Goal: Navigation & Orientation: Find specific page/section

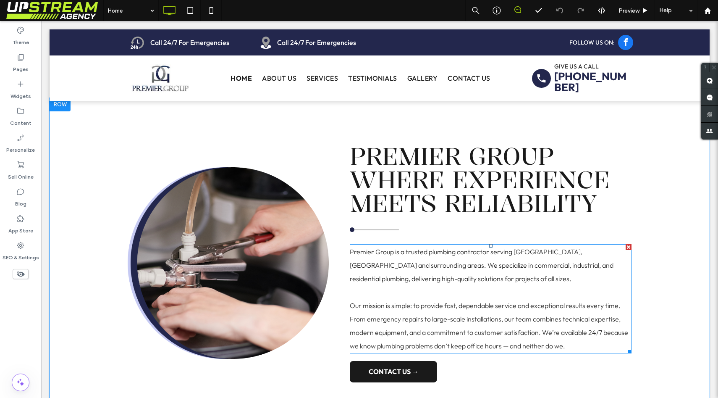
scroll to position [499, 0]
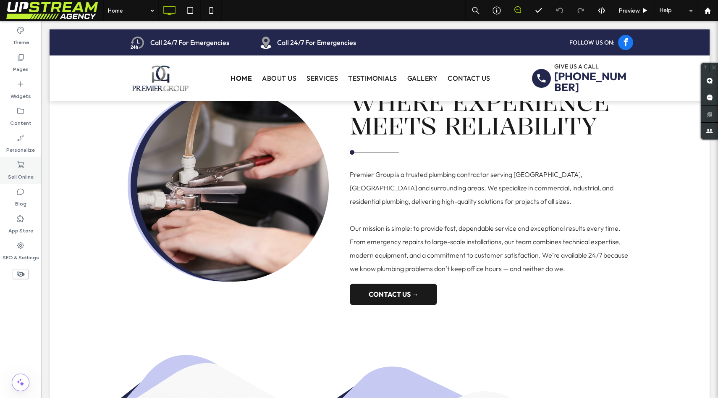
drag, startPoint x: 9, startPoint y: 157, endPoint x: 37, endPoint y: 176, distance: 34.0
click at [24, 165] on div "Sell Online" at bounding box center [20, 170] width 41 height 27
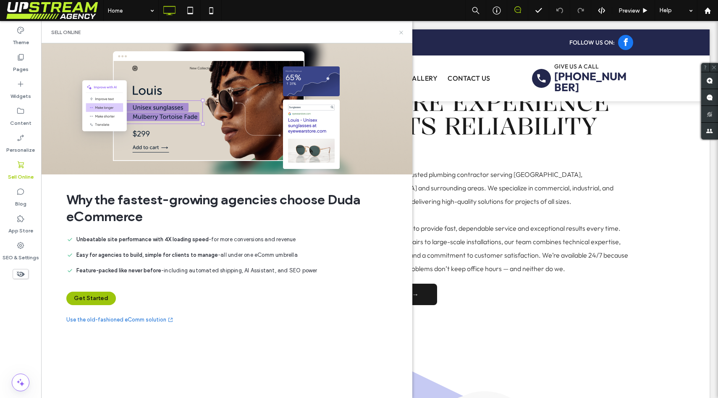
click at [400, 31] on use at bounding box center [400, 32] width 3 height 3
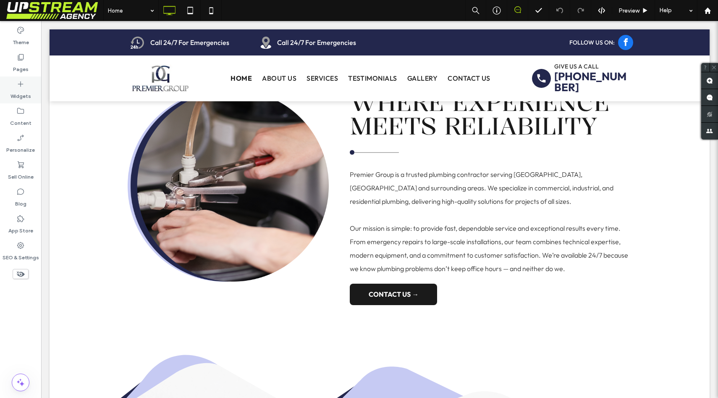
click at [33, 94] on div "Widgets" at bounding box center [20, 89] width 41 height 27
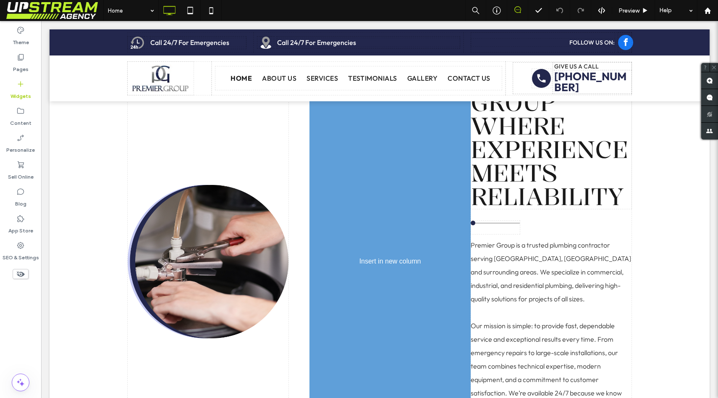
scroll to position [507, 0]
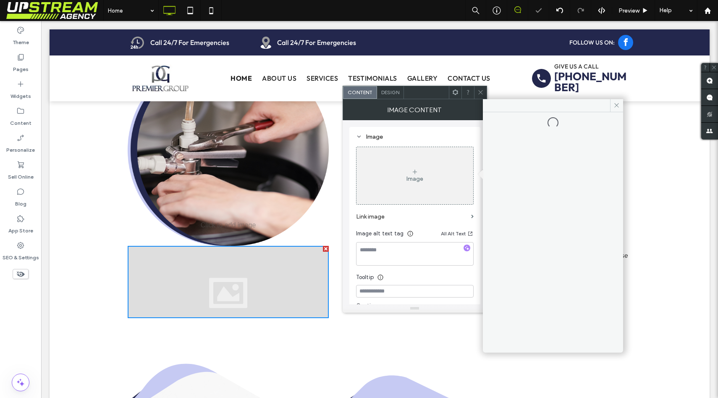
click at [400, 181] on div "Image" at bounding box center [415, 175] width 117 height 55
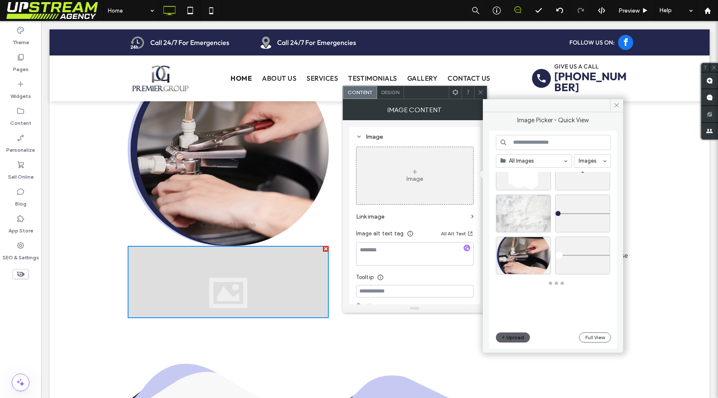
scroll to position [270, 0]
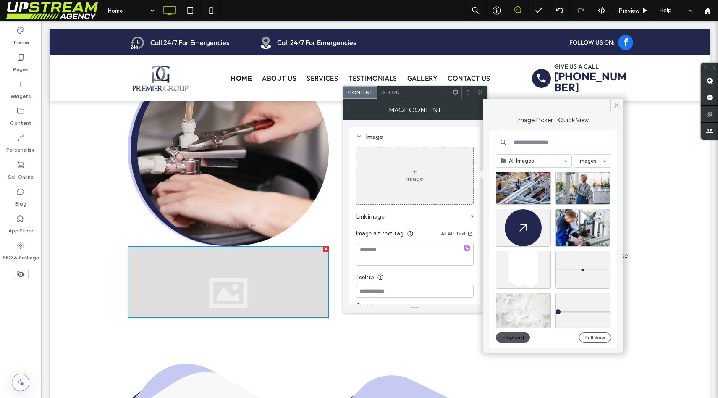
click at [522, 339] on button "Upload" at bounding box center [513, 337] width 34 height 10
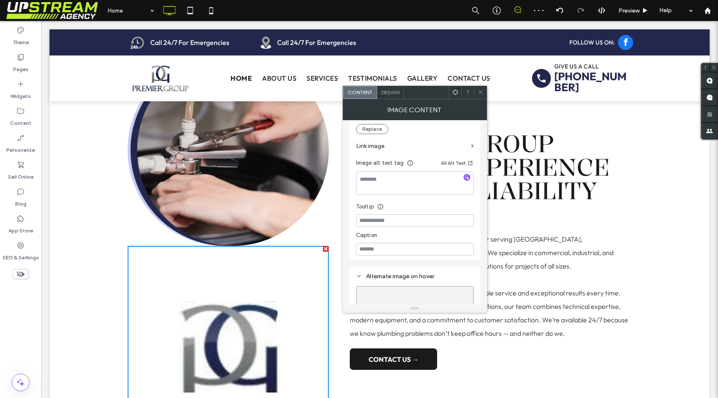
scroll to position [0, 0]
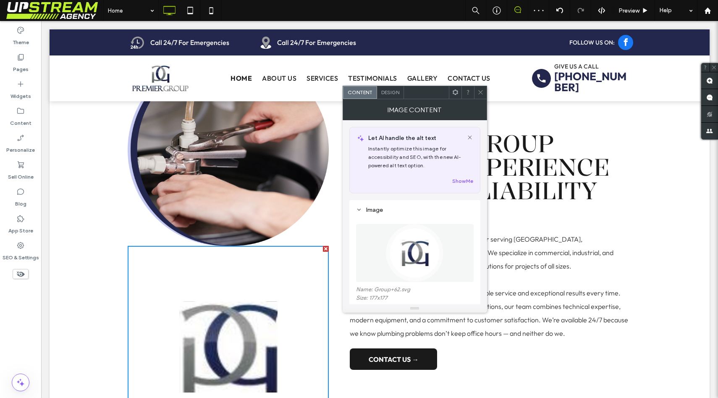
click at [478, 93] on icon at bounding box center [480, 92] width 6 height 6
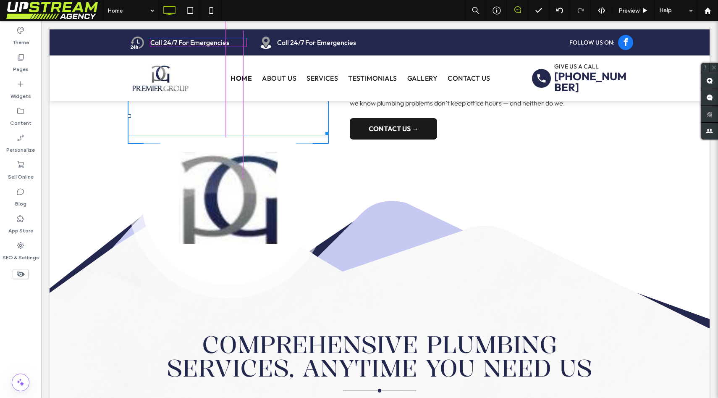
scroll to position [665, 0]
drag, startPoint x: 319, startPoint y: 293, endPoint x: 238, endPoint y: 166, distance: 150.7
click at [238, 166] on div "W:84.8281 H:91 Click To Paste Premier Group Where Experience Meets Reliability …" at bounding box center [380, 20] width 660 height 330
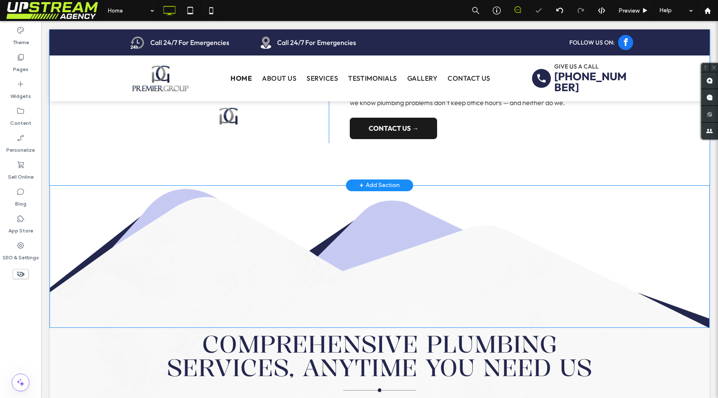
scroll to position [523, 0]
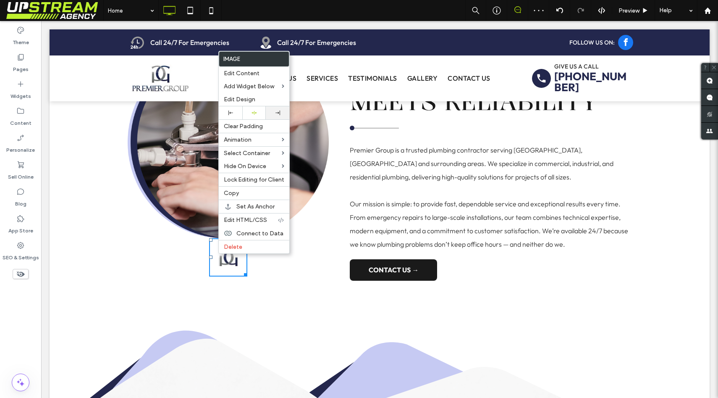
click at [273, 113] on div at bounding box center [277, 112] width 15 height 5
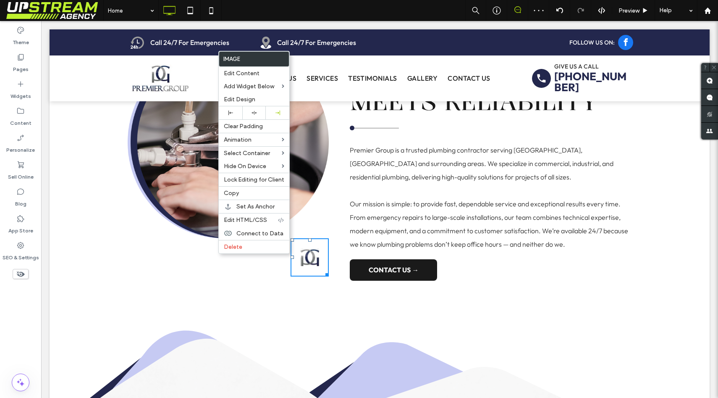
click at [305, 191] on img at bounding box center [228, 142] width 201 height 192
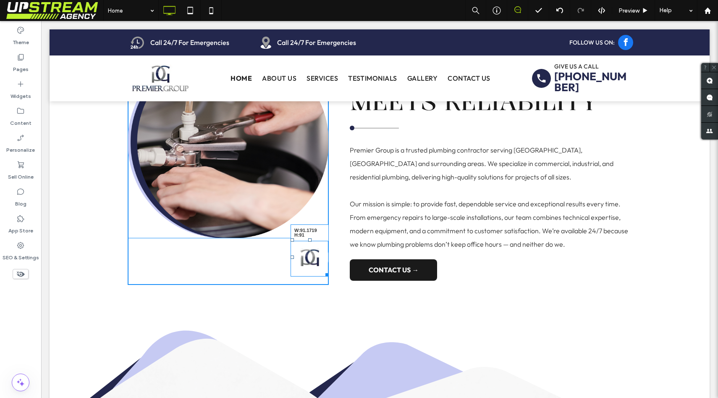
drag, startPoint x: 321, startPoint y: 270, endPoint x: 334, endPoint y: 280, distance: 16.7
click at [334, 280] on div "W:91.1719 H:91 Click To Paste Premier Group Where Experience Meets Reliability …" at bounding box center [380, 161] width 504 height 246
drag, startPoint x: 289, startPoint y: 256, endPoint x: 279, endPoint y: 256, distance: 10.1
click at [291, 256] on div at bounding box center [292, 256] width 3 height 3
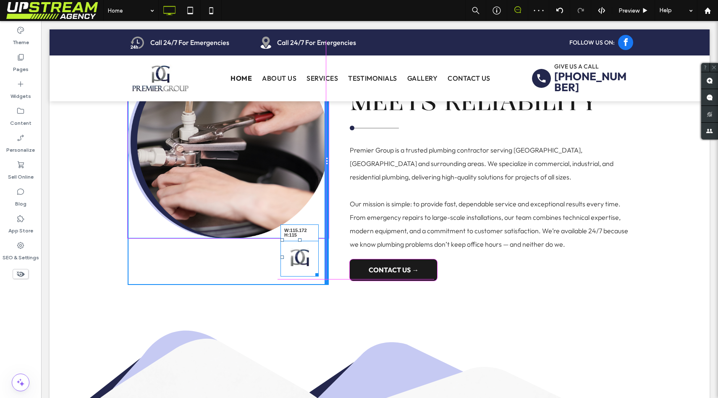
drag, startPoint x: 314, startPoint y: 270, endPoint x: 348, endPoint y: 282, distance: 36.1
click at [325, 278] on div "W:115.172 H:115 Click To Paste" at bounding box center [228, 161] width 201 height 246
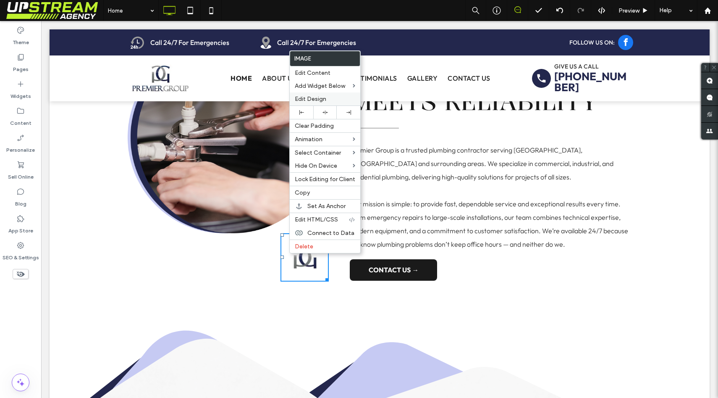
click at [315, 95] on span "Edit Design" at bounding box center [310, 98] width 31 height 7
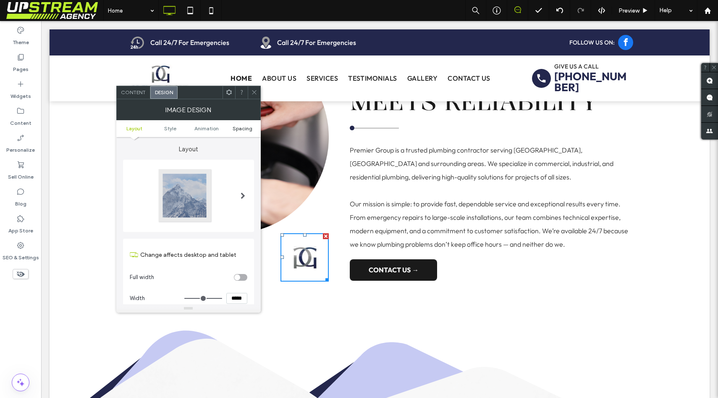
click at [247, 129] on span "Spacing" at bounding box center [243, 128] width 20 height 6
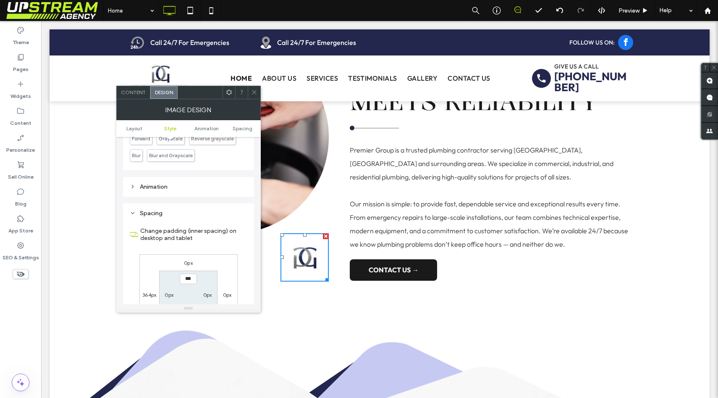
scroll to position [423, 0]
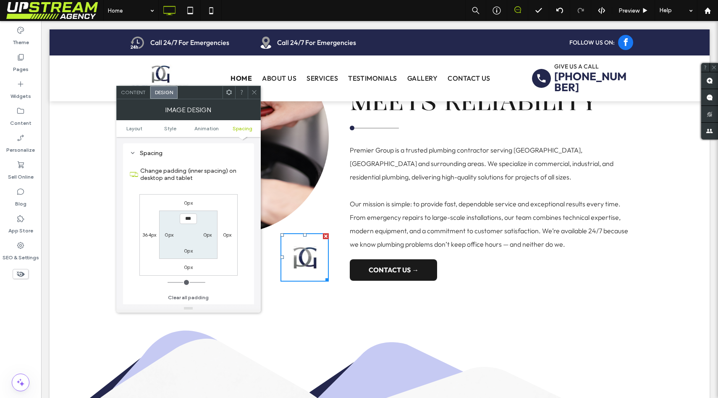
click at [191, 205] on label "0px" at bounding box center [188, 202] width 9 height 6
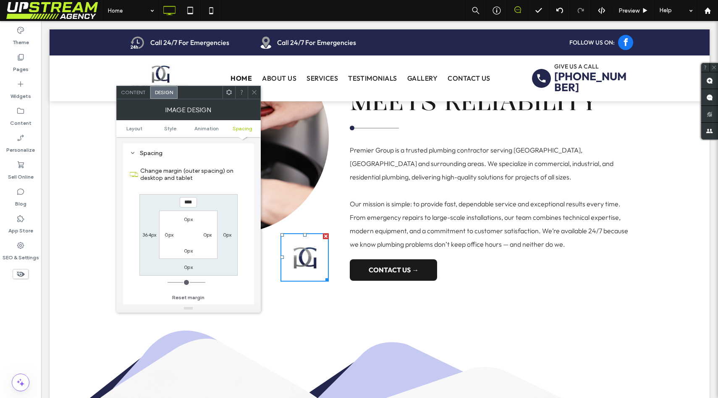
type input "****"
type input "*"
type input "******"
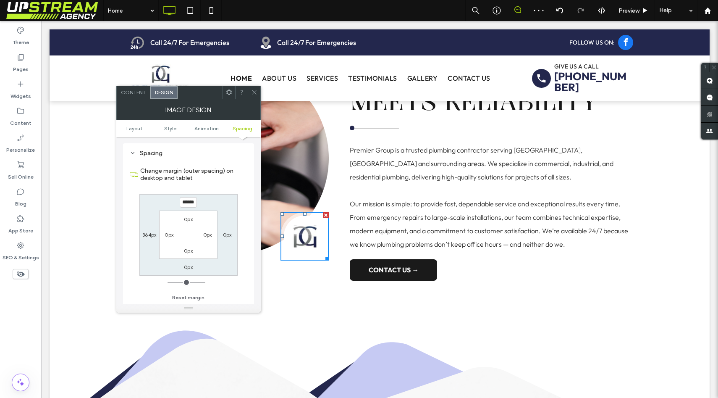
click at [249, 92] on div at bounding box center [254, 92] width 13 height 13
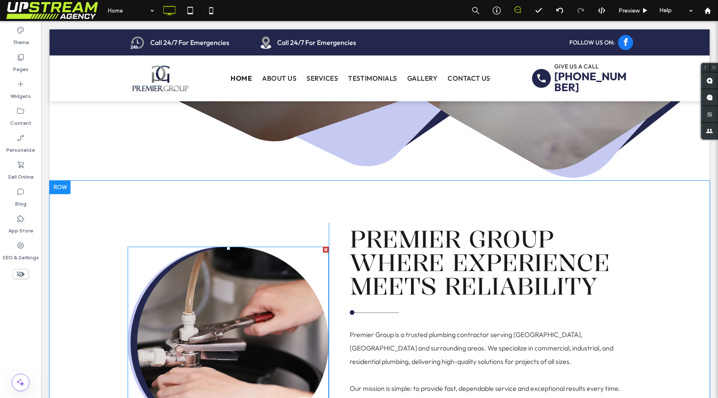
scroll to position [427, 0]
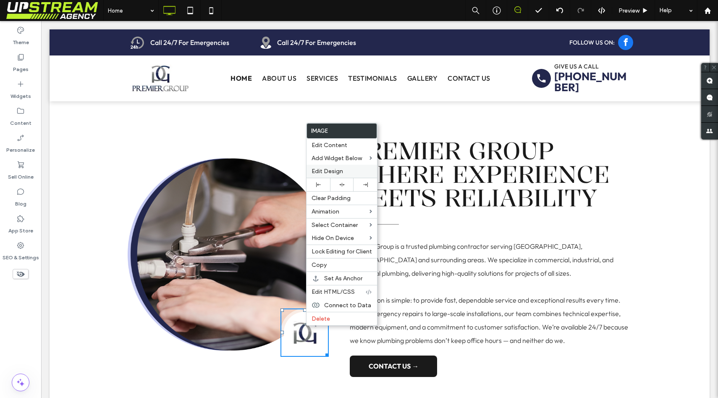
click at [335, 174] on span "Edit Design" at bounding box center [327, 171] width 31 height 7
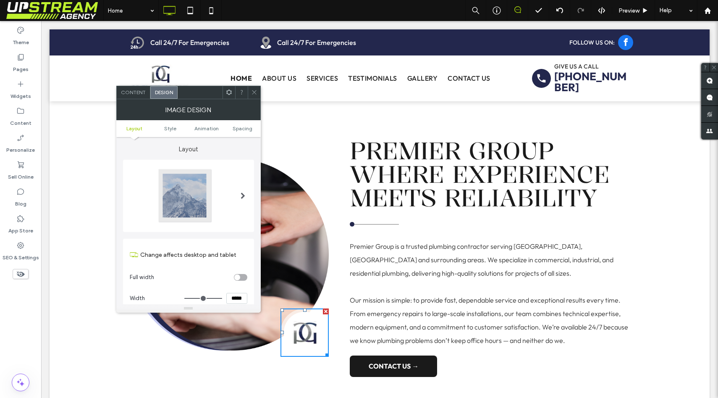
click at [253, 131] on ul "Layout Style Animation Spacing" at bounding box center [188, 128] width 144 height 17
click at [247, 128] on span "Spacing" at bounding box center [243, 128] width 20 height 6
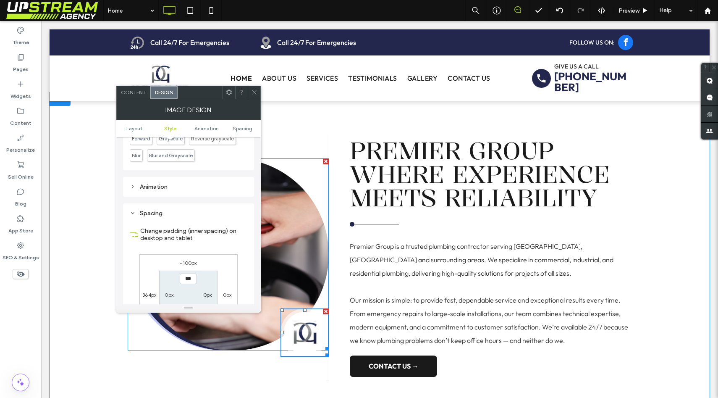
scroll to position [423, 0]
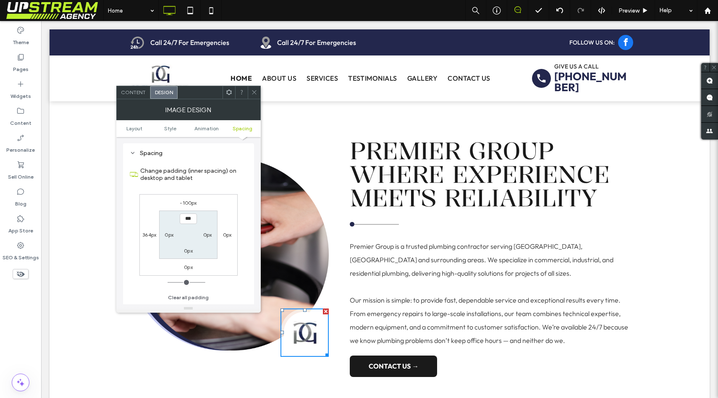
click at [188, 206] on label "-100px" at bounding box center [188, 202] width 17 height 6
type input "*"
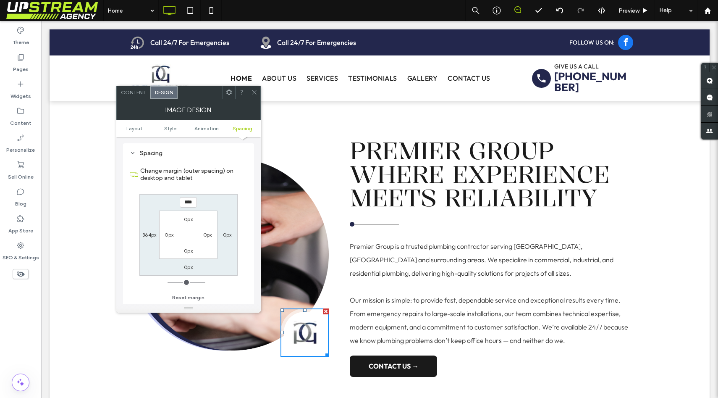
type input "****"
type input "*"
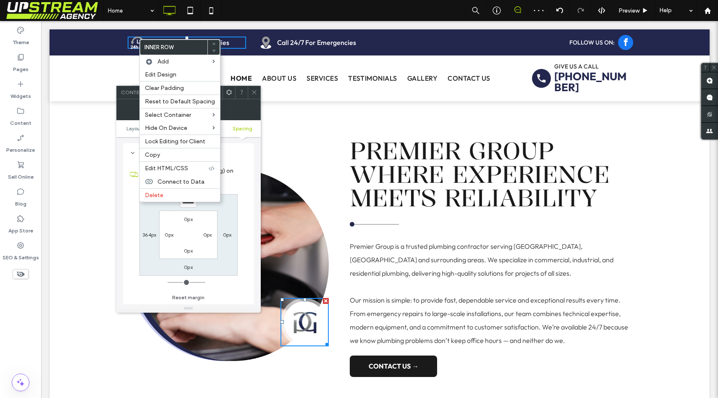
drag, startPoint x: 139, startPoint y: 37, endPoint x: 139, endPoint y: 42, distance: 4.6
click at [246, 184] on label "Change margin (outer spacing) on desktop and tablet" at bounding box center [193, 174] width 107 height 23
click at [189, 207] on input "******" at bounding box center [188, 202] width 17 height 10
type input "****"
type input "*"
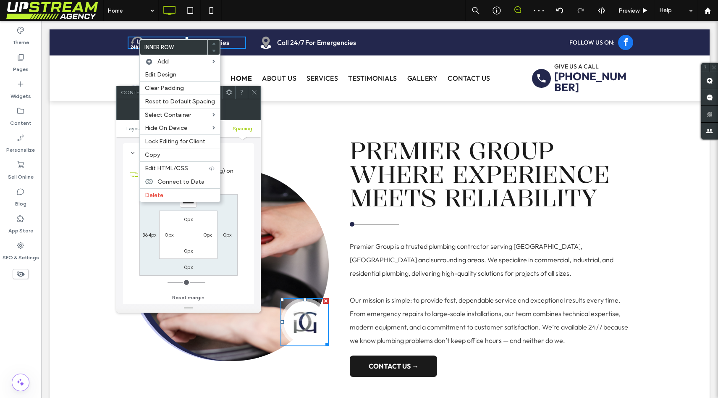
drag, startPoint x: 218, startPoint y: 206, endPoint x: 209, endPoint y: 206, distance: 8.8
click at [218, 206] on div "****** 0px 0px 364px 0px 0px 0px 0px" at bounding box center [188, 234] width 98 height 81
click at [186, 207] on input "******" at bounding box center [188, 202] width 17 height 10
type input "****"
type input "*"
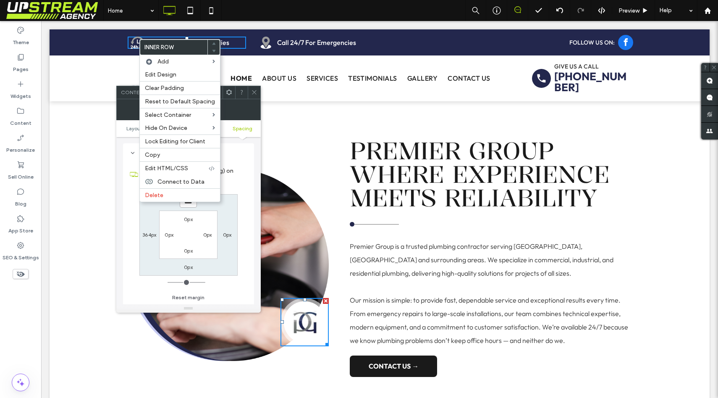
type input "******"
click at [307, 210] on img at bounding box center [228, 265] width 201 height 192
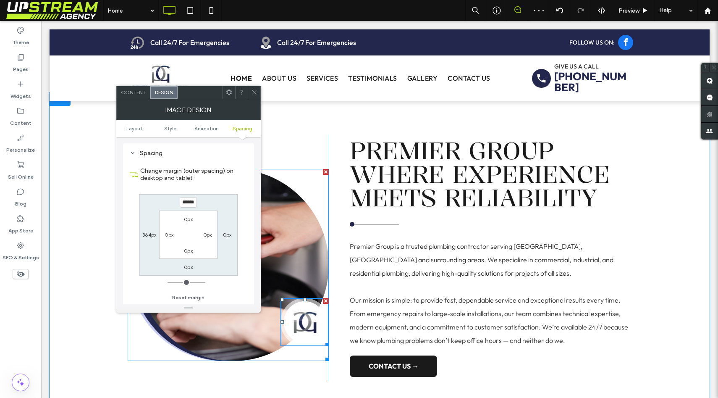
click at [314, 196] on img at bounding box center [228, 265] width 201 height 192
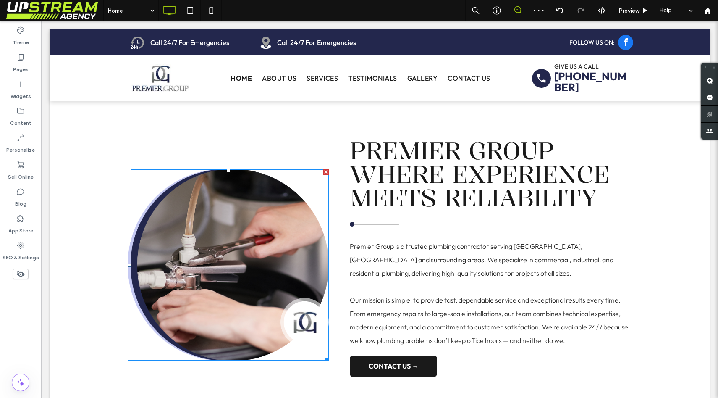
click at [304, 327] on img at bounding box center [305, 322] width 48 height 48
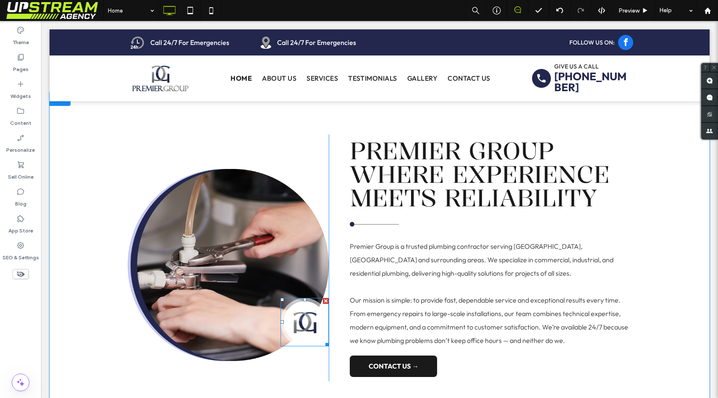
click at [308, 322] on img at bounding box center [305, 322] width 48 height 48
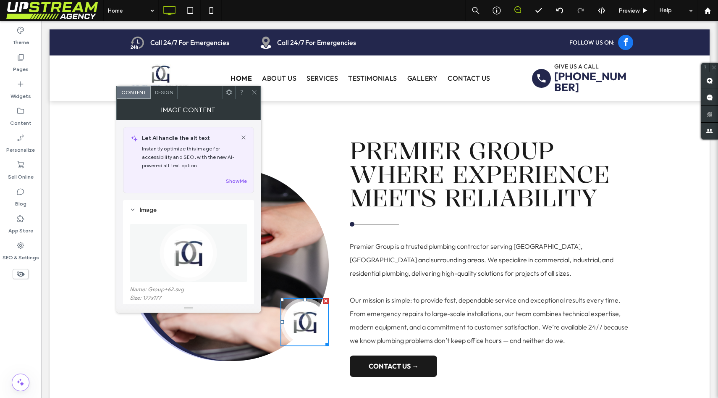
click at [164, 92] on span "Design" at bounding box center [164, 92] width 18 height 6
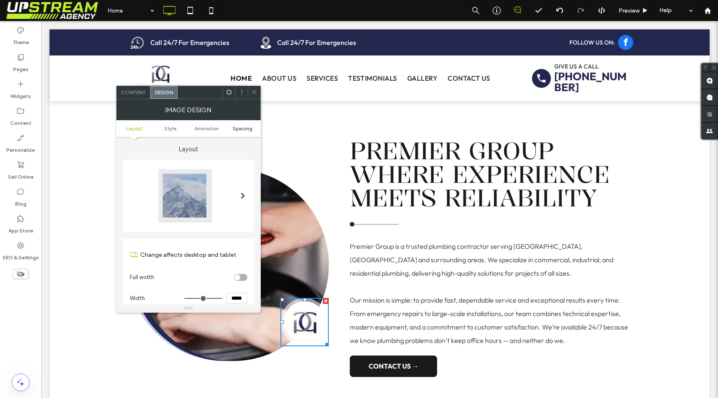
click at [242, 130] on span "Spacing" at bounding box center [243, 128] width 20 height 6
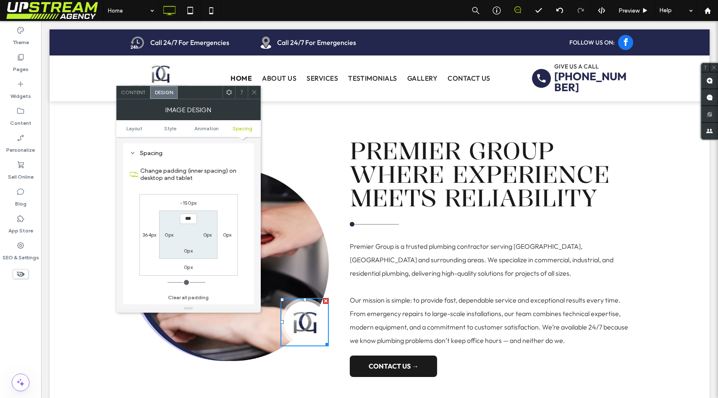
click at [188, 203] on label "-150px" at bounding box center [188, 202] width 16 height 6
type input "*"
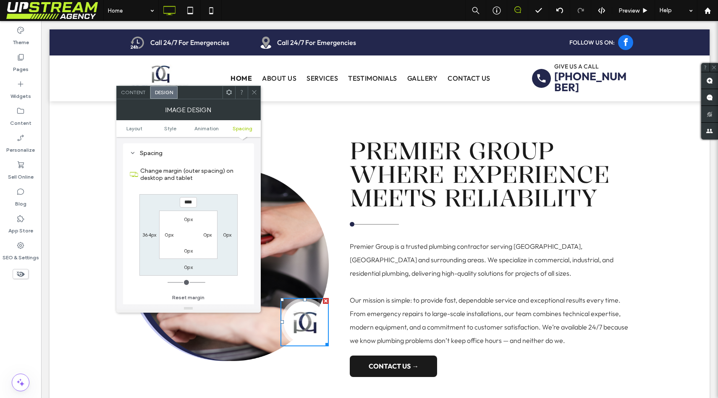
type input "****"
type input "*"
type input "******"
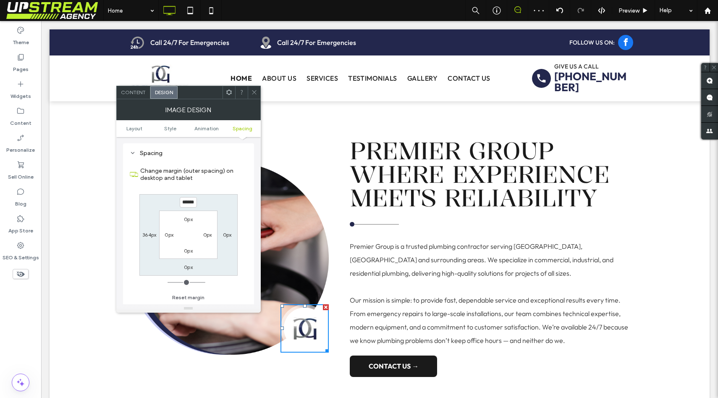
click at [252, 91] on icon at bounding box center [254, 92] width 6 height 6
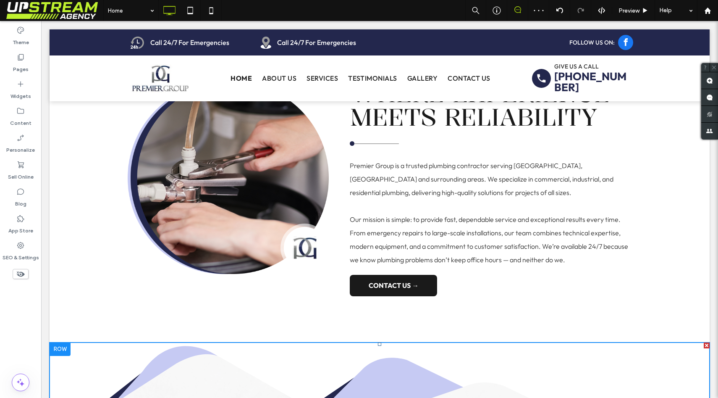
scroll to position [499, 0]
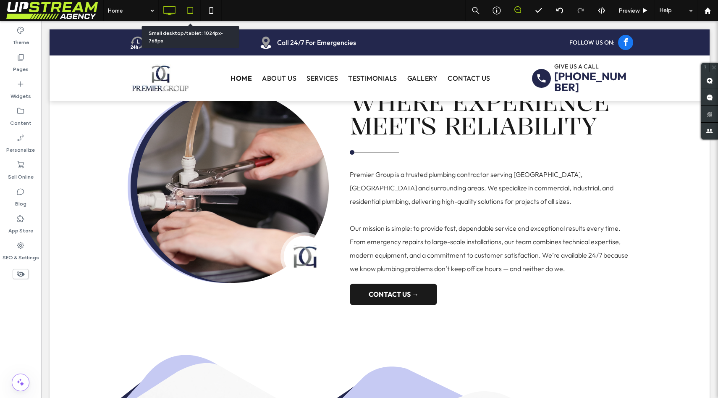
click at [194, 5] on icon at bounding box center [190, 10] width 17 height 17
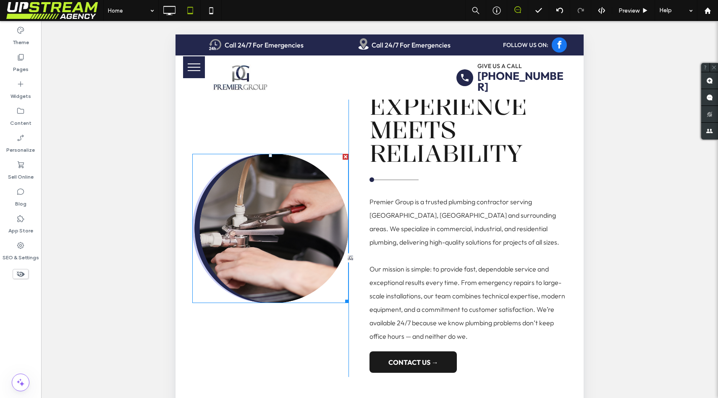
scroll to position [538, 0]
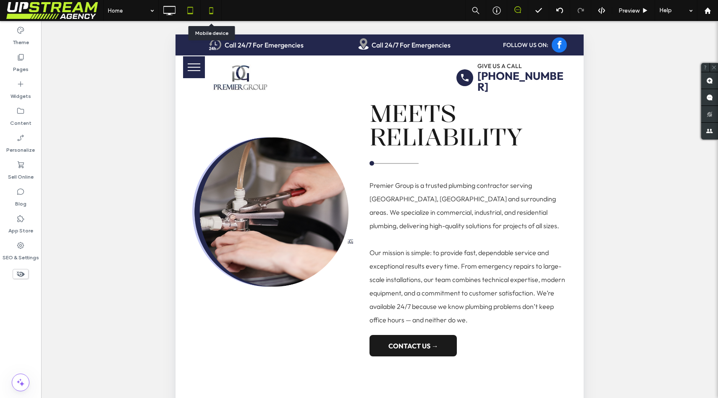
click at [212, 13] on icon at bounding box center [211, 10] width 17 height 17
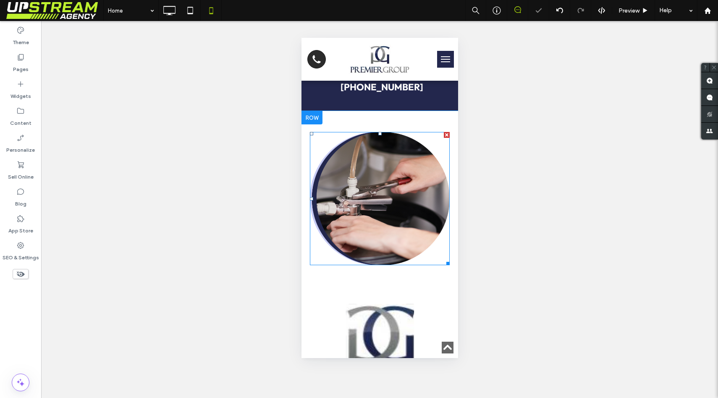
scroll to position [398, 0]
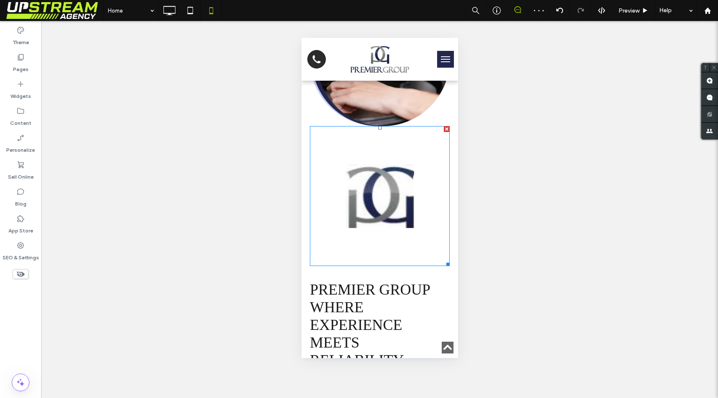
click at [373, 245] on img at bounding box center [379, 196] width 140 height 140
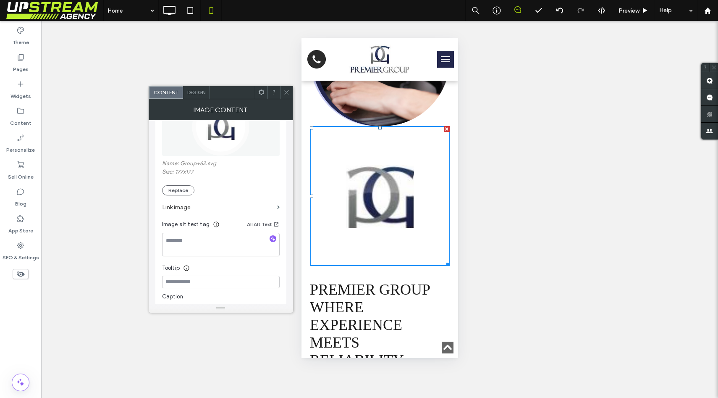
scroll to position [67, 0]
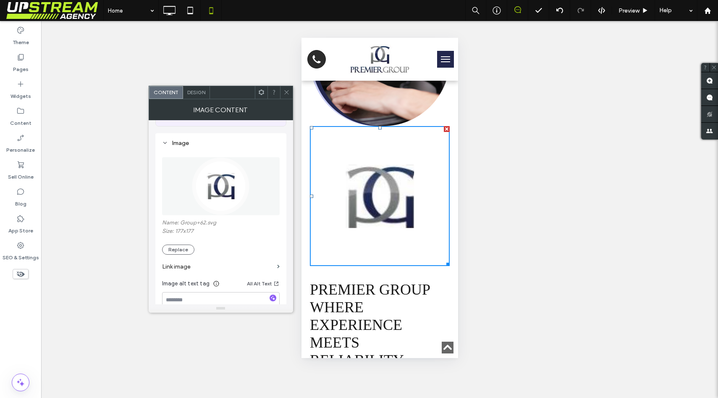
click at [194, 92] on span "Design" at bounding box center [196, 92] width 18 height 6
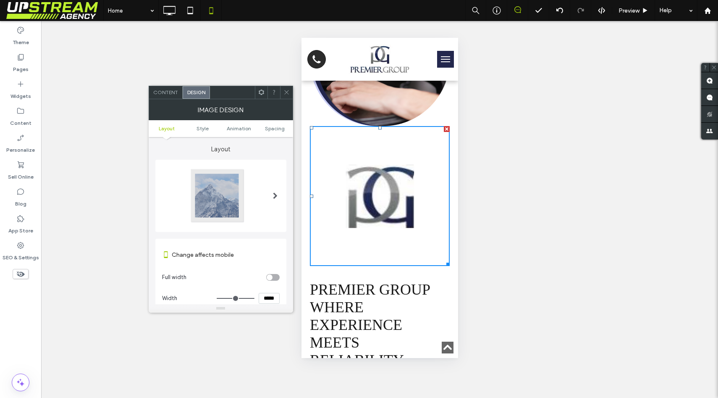
scroll to position [22, 0]
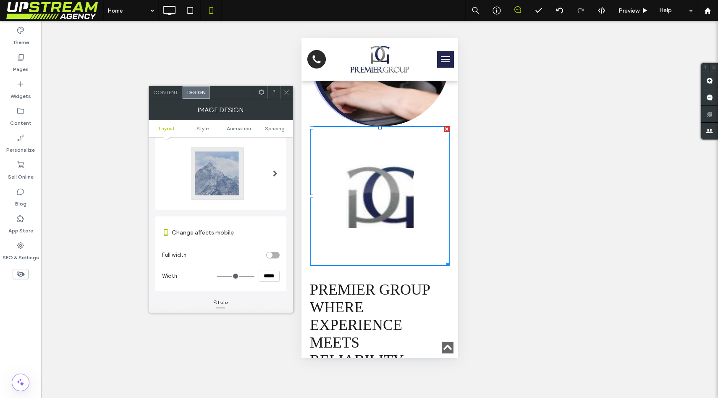
click at [268, 276] on input "*****" at bounding box center [269, 275] width 21 height 11
type input "*****"
type input "***"
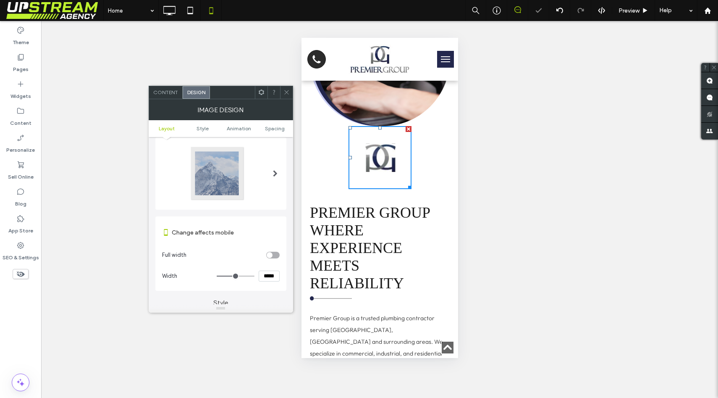
click at [262, 276] on input "*****" at bounding box center [269, 275] width 21 height 11
type input "*****"
type input "***"
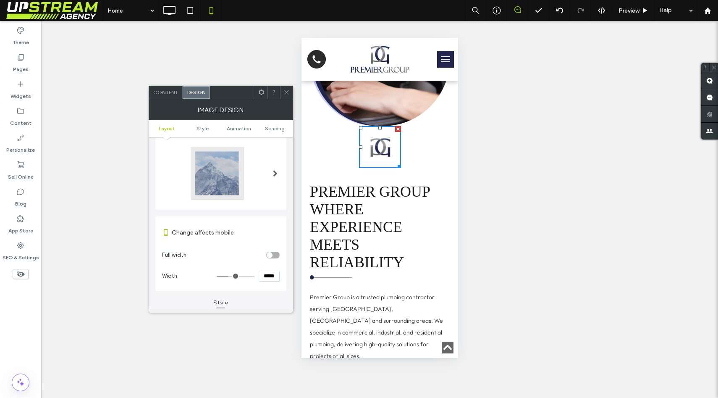
click at [278, 134] on ul "Layout Style Animation Spacing" at bounding box center [221, 128] width 144 height 17
click at [279, 131] on ul "Layout Style Animation Spacing" at bounding box center [221, 128] width 144 height 17
click at [280, 128] on span "Spacing" at bounding box center [275, 128] width 20 height 6
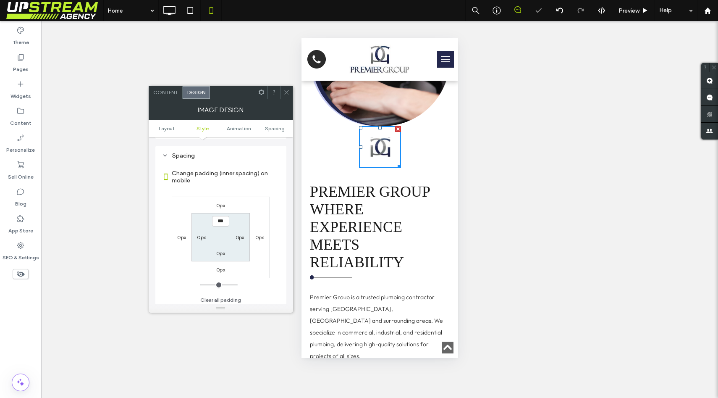
scroll to position [336, 0]
click at [219, 205] on label "0px" at bounding box center [220, 202] width 9 height 6
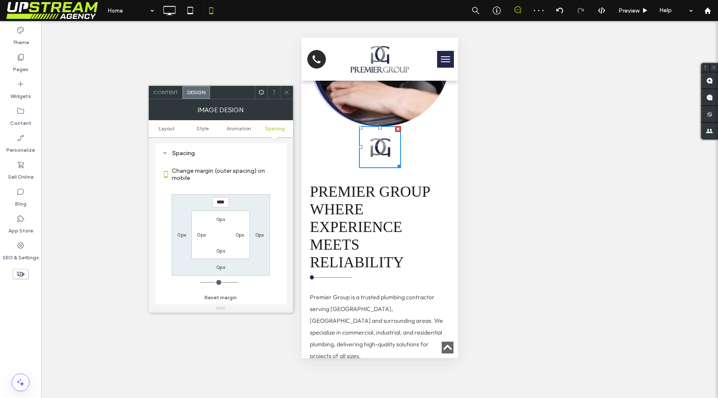
type input "****"
type input "*"
type input "******"
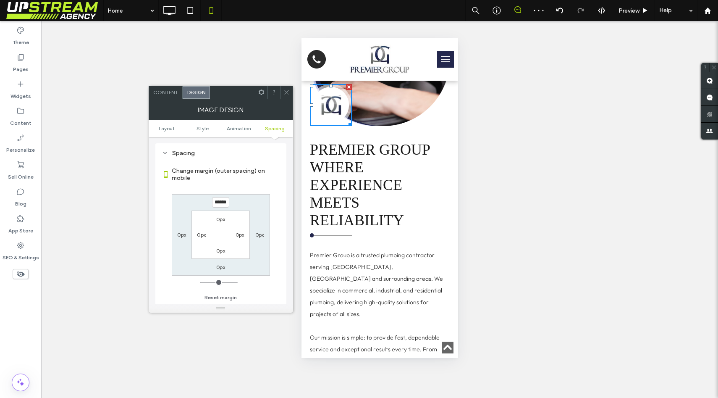
click at [287, 88] on span at bounding box center [286, 92] width 6 height 13
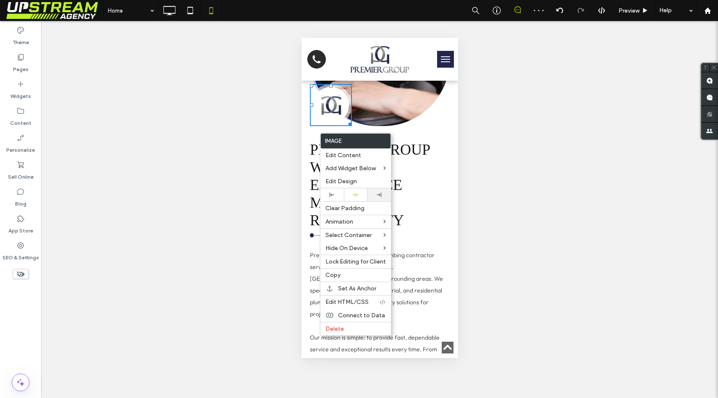
click at [378, 194] on icon at bounding box center [379, 194] width 5 height 5
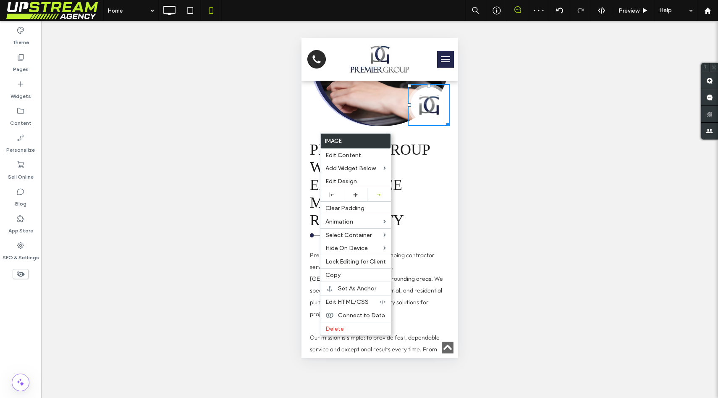
click at [488, 150] on div at bounding box center [359, 199] width 718 height 398
click at [397, 158] on div "Click To Paste Premier Group Where Experience Meets Reliability Premier Group i…" at bounding box center [379, 225] width 140 height 464
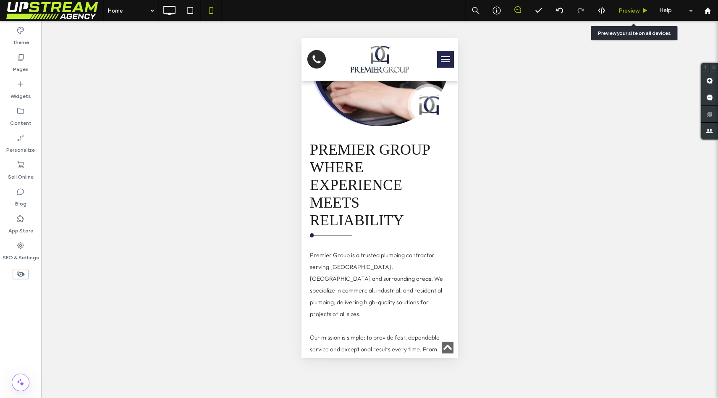
click at [625, 6] on div "Preview" at bounding box center [633, 10] width 43 height 21
click at [625, 7] on span "Preview" at bounding box center [629, 10] width 21 height 7
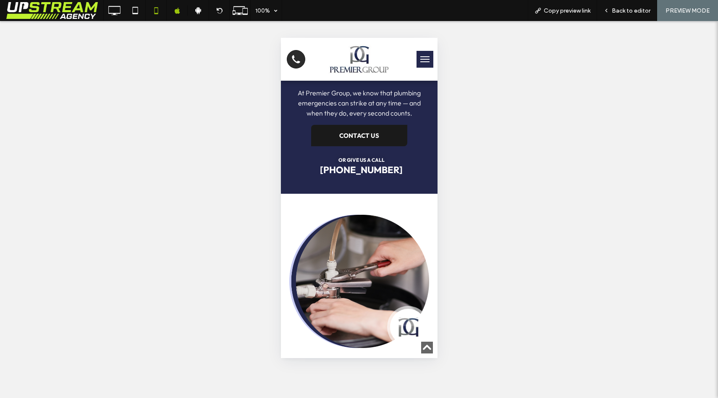
scroll to position [268, 0]
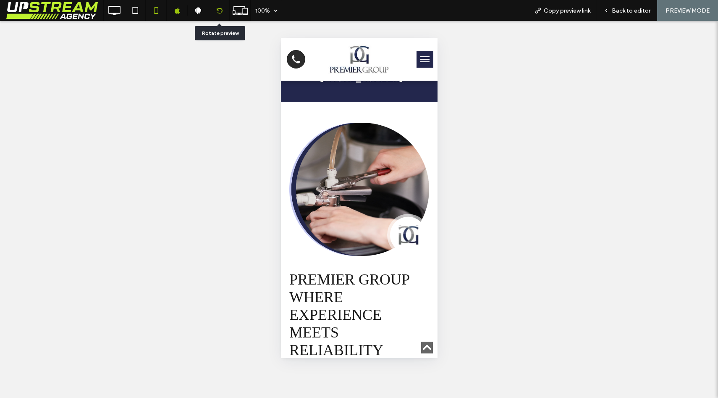
click at [211, 10] on div at bounding box center [219, 11] width 20 height 6
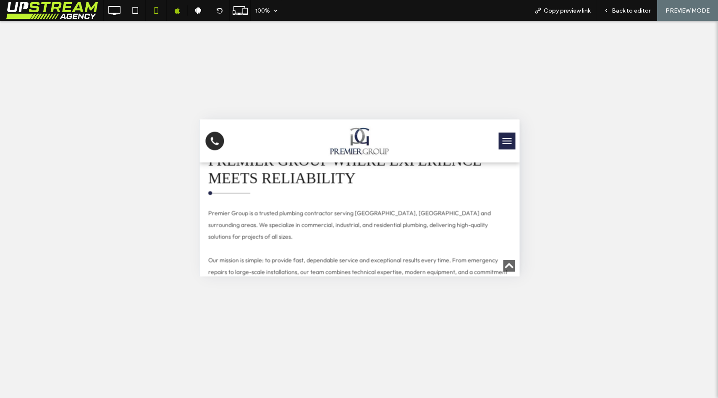
scroll to position [473, 0]
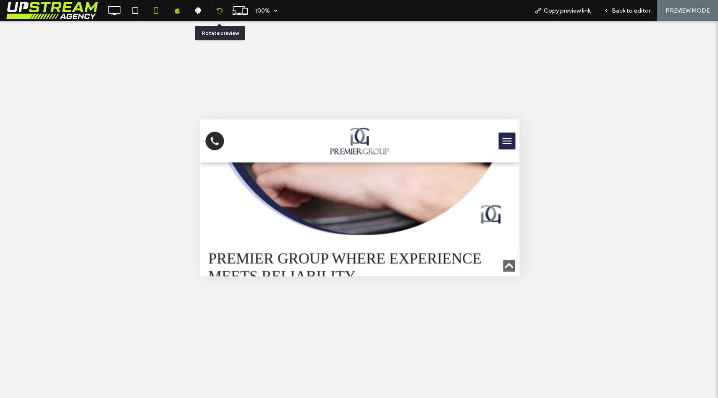
click at [216, 10] on icon at bounding box center [219, 11] width 6 height 6
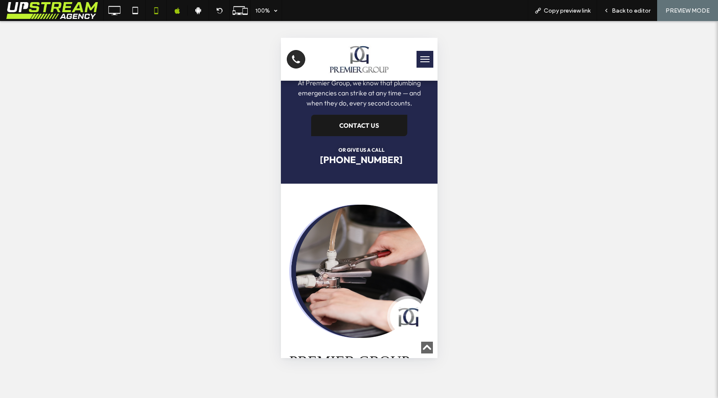
scroll to position [351, 0]
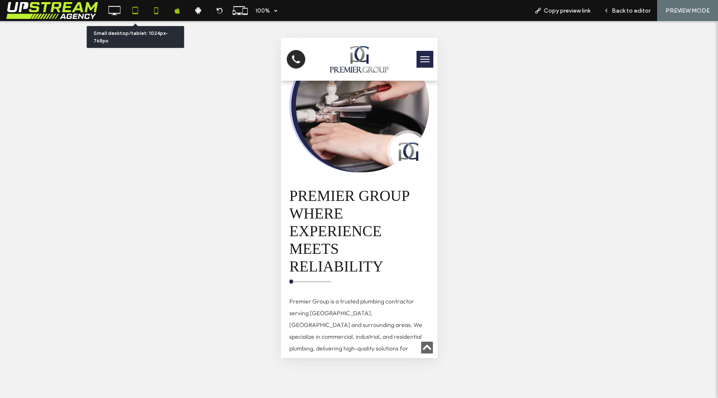
click at [129, 9] on icon at bounding box center [135, 10] width 17 height 17
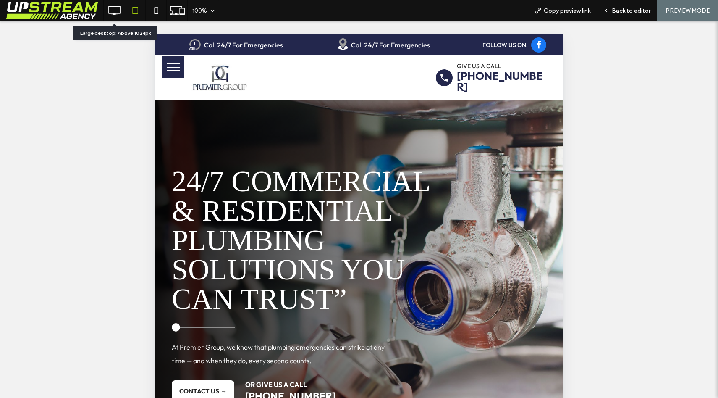
scroll to position [0, 0]
click at [123, 10] on div at bounding box center [114, 10] width 21 height 17
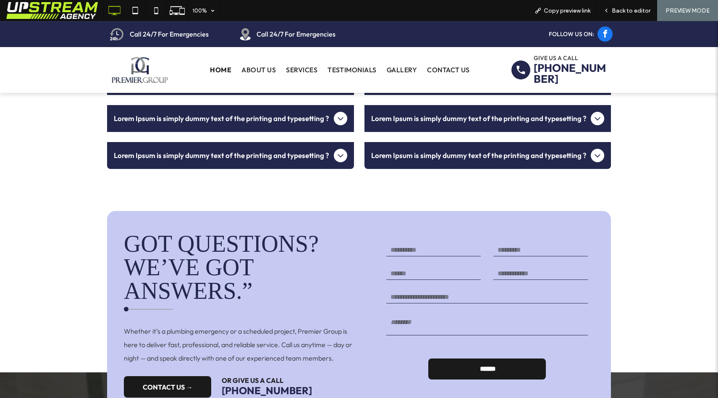
scroll to position [2205, 0]
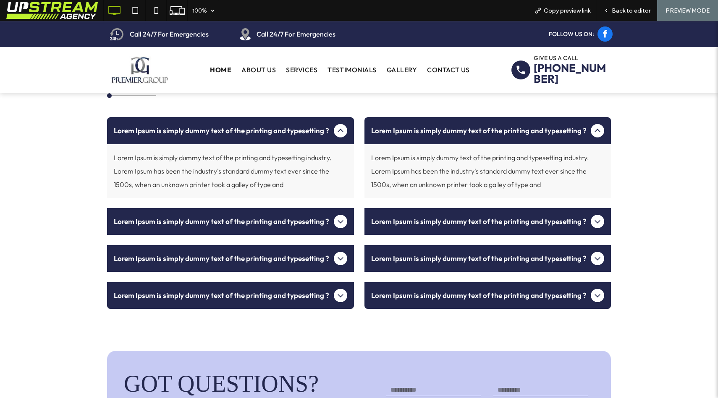
click at [311, 216] on span "Lorem Ipsum is simply dummy text of the printing and typesetting ?" at bounding box center [222, 221] width 217 height 11
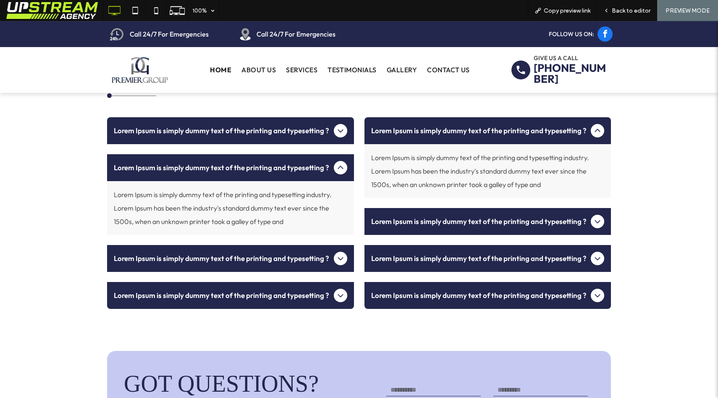
click at [377, 210] on div "Lorem Ipsum is simply dummy text of the printing and typesetting ?" at bounding box center [487, 221] width 247 height 27
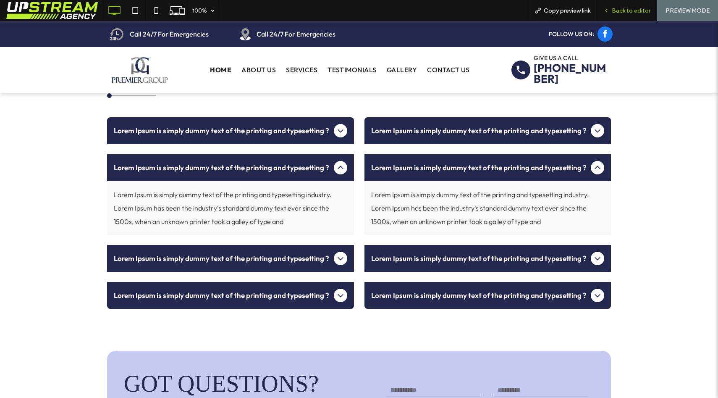
click at [624, 14] on span "Back to editor" at bounding box center [631, 10] width 39 height 7
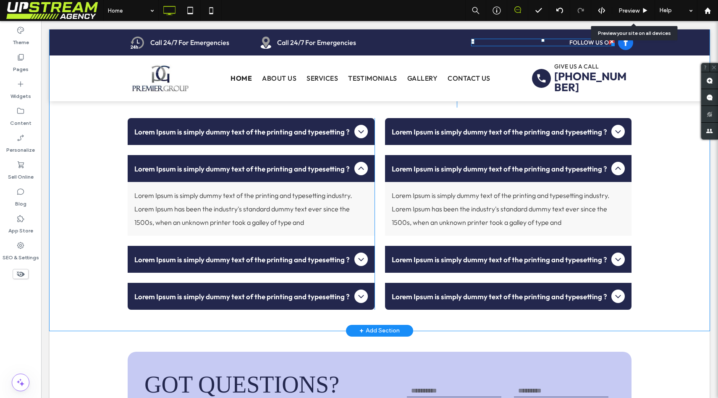
scroll to position [2187, 0]
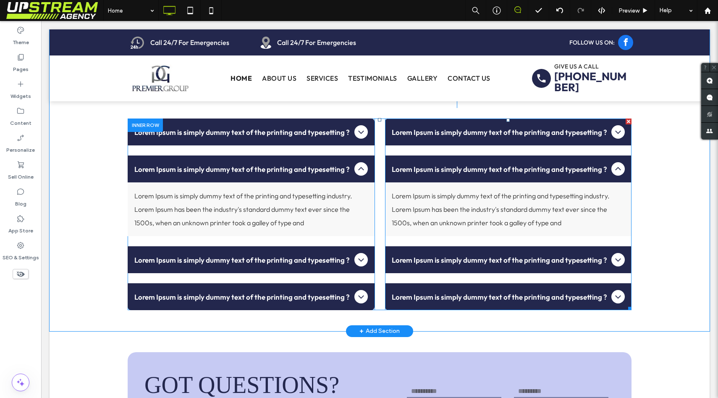
click at [547, 118] on div "Lorem Ipsum is simply dummy text of the printing and typesetting ?" at bounding box center [508, 131] width 247 height 27
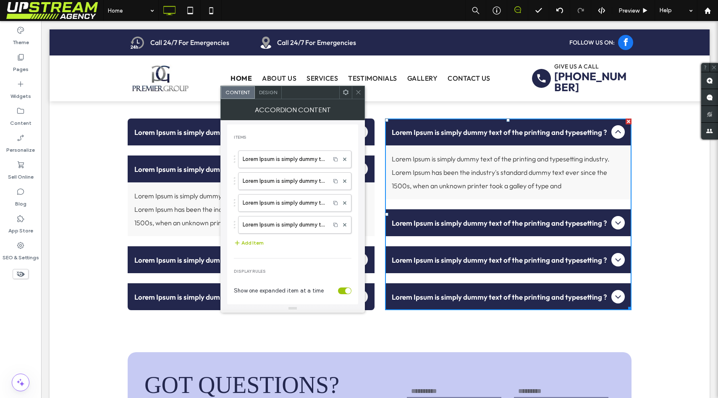
click at [270, 89] on span "Design" at bounding box center [268, 92] width 18 height 6
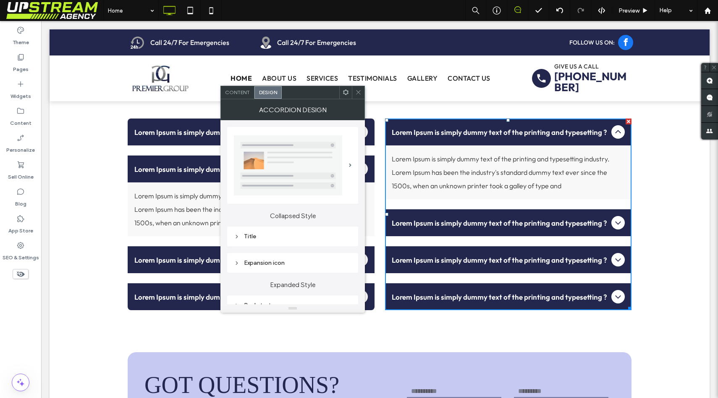
click at [246, 92] on span "Content" at bounding box center [237, 92] width 25 height 6
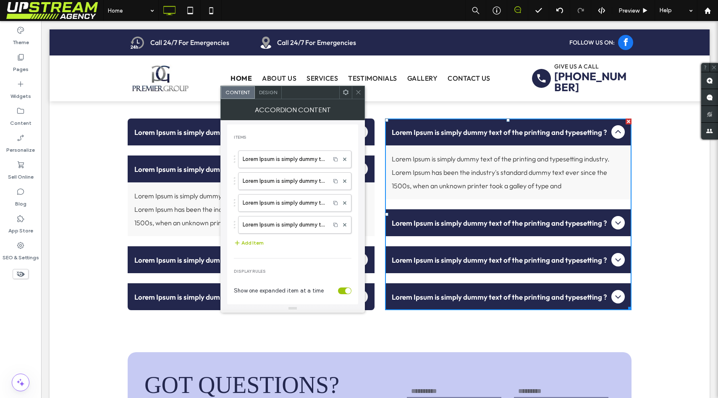
click at [335, 294] on section "Show one expanded item at a time" at bounding box center [293, 290] width 118 height 21
click at [338, 293] on div "toggle" at bounding box center [344, 290] width 13 height 7
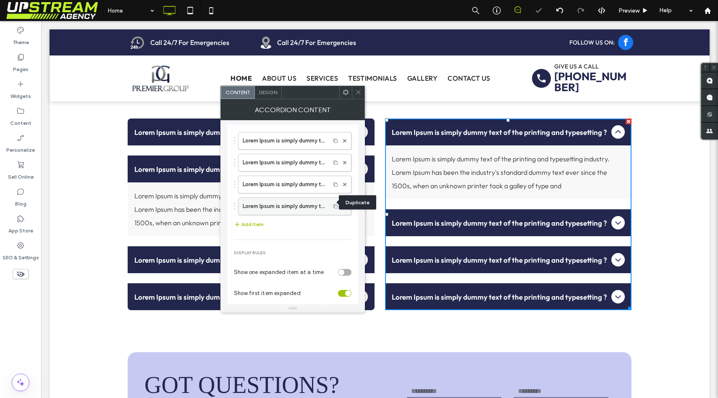
scroll to position [23, 0]
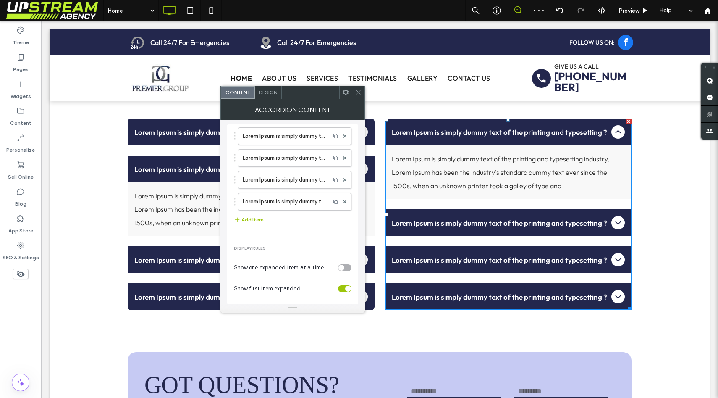
click at [339, 287] on div "toggle" at bounding box center [344, 288] width 13 height 7
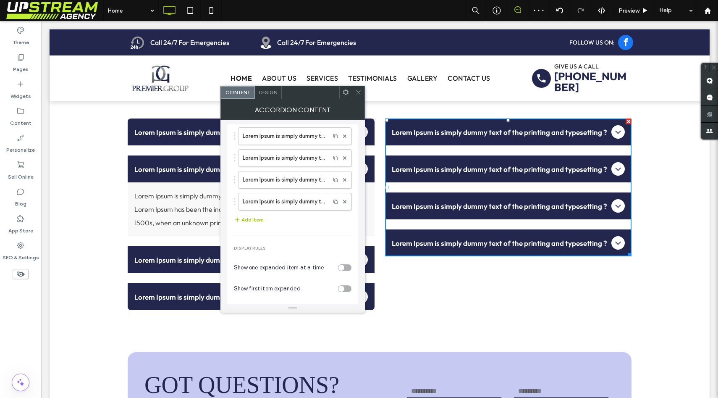
click at [338, 267] on div "toggle" at bounding box center [341, 268] width 6 height 6
click at [362, 92] on div at bounding box center [358, 92] width 13 height 13
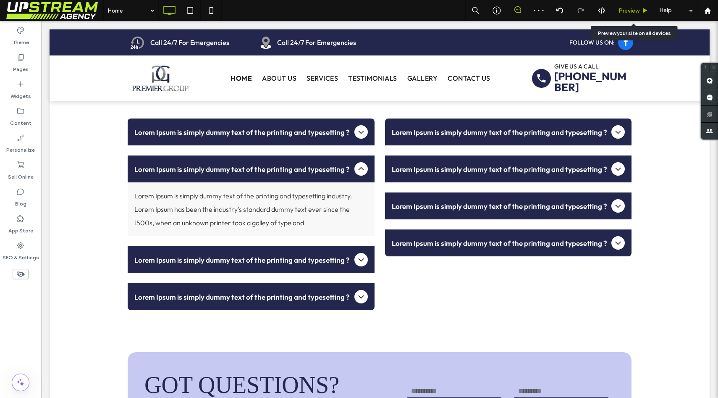
click at [632, 11] on span "Preview" at bounding box center [629, 10] width 21 height 7
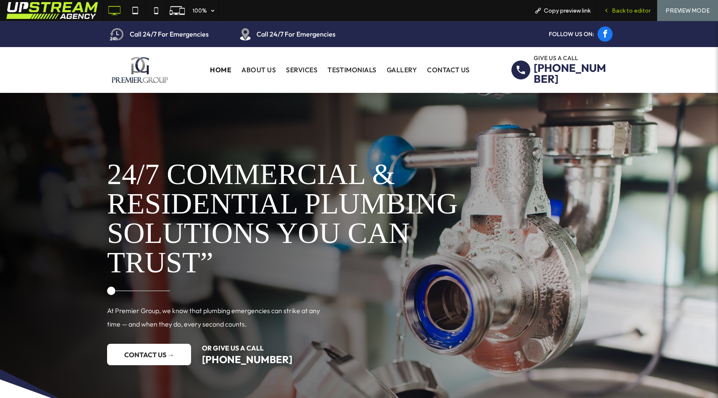
click at [616, 14] on div "Back to editor" at bounding box center [627, 10] width 60 height 21
click at [627, 11] on span "Back to editor" at bounding box center [631, 10] width 39 height 7
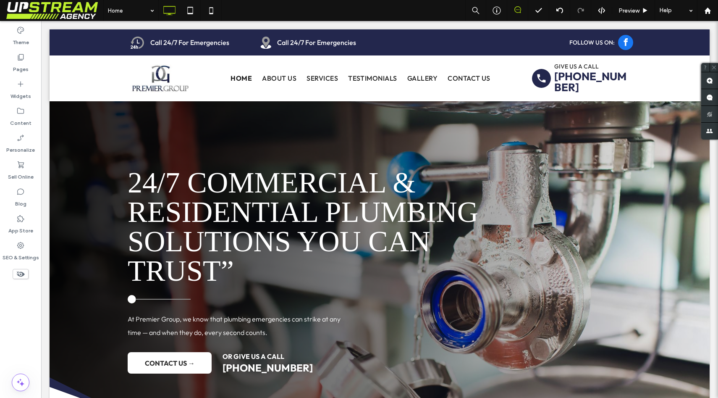
click at [61, 9] on span at bounding box center [54, 10] width 97 height 17
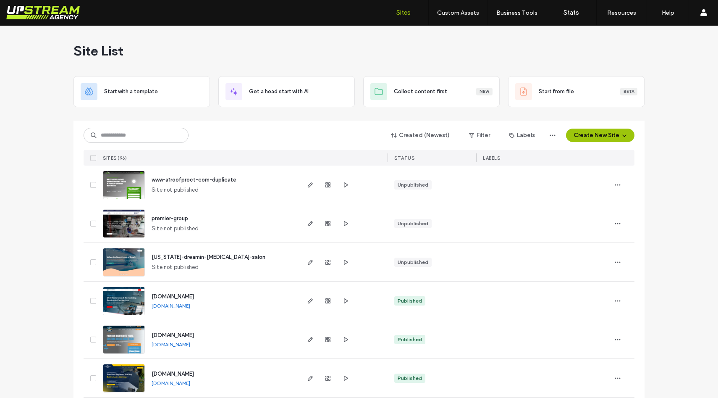
click at [188, 181] on span "www-a1roofproct-com-duplicate" at bounding box center [194, 179] width 85 height 6
click at [615, 185] on icon "button" at bounding box center [617, 184] width 7 height 7
click at [140, 136] on input at bounding box center [136, 135] width 105 height 15
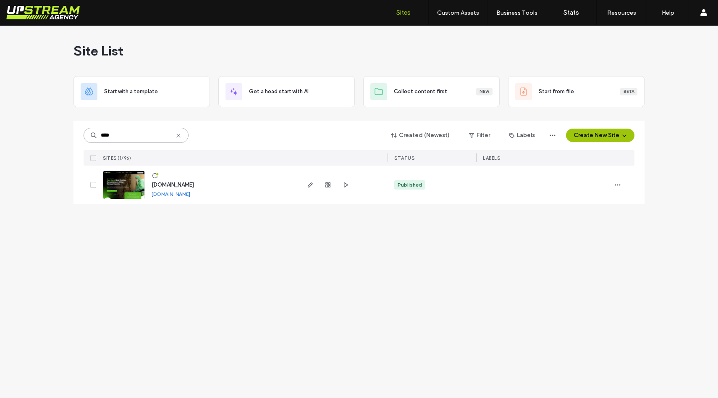
type input "****"
click at [128, 189] on link at bounding box center [124, 184] width 42 height 29
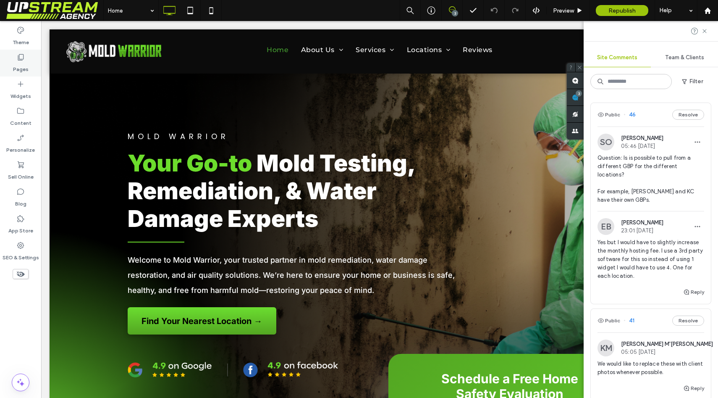
click at [6, 63] on div "Pages" at bounding box center [20, 63] width 41 height 27
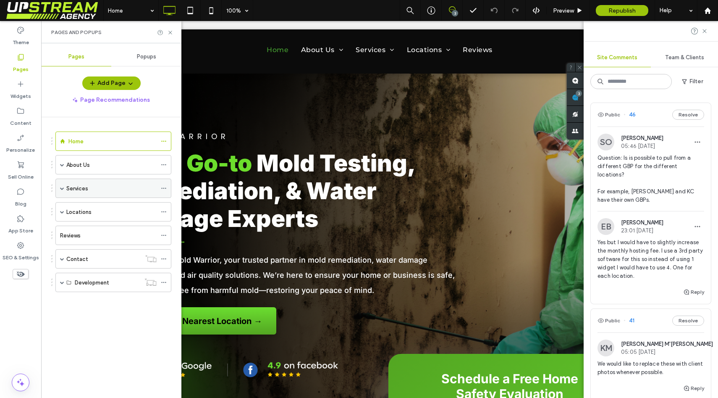
click at [64, 189] on div "Services" at bounding box center [113, 187] width 116 height 19
click at [59, 287] on div "Development" at bounding box center [113, 282] width 116 height 19
click at [60, 284] on div "Development" at bounding box center [113, 282] width 116 height 19
click at [62, 283] on span at bounding box center [62, 282] width 4 height 4
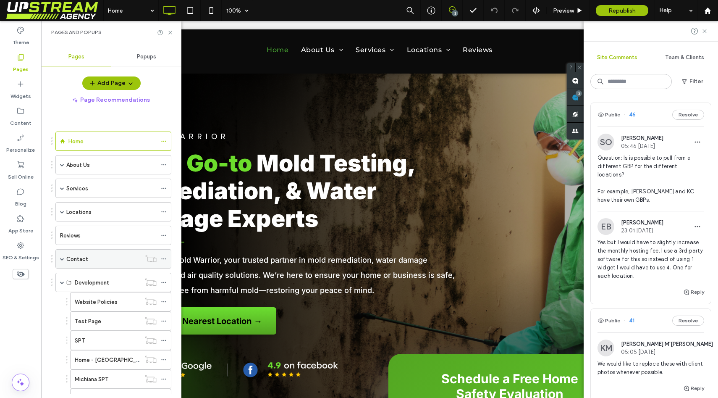
scroll to position [55, 0]
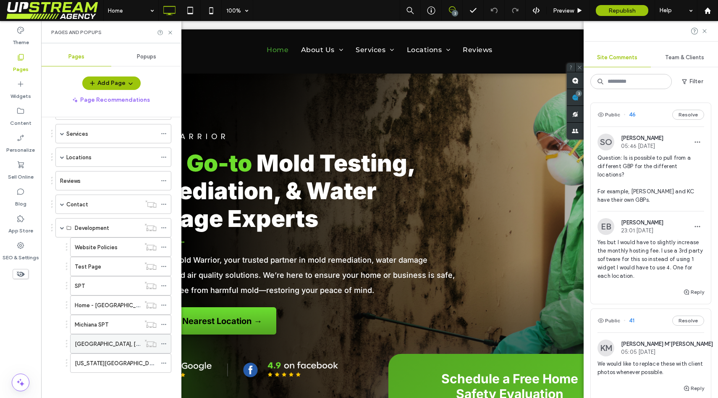
click at [96, 348] on label "Columbus, OH SPT" at bounding box center [138, 343] width 126 height 15
click at [99, 361] on label "Kansas City SPT" at bounding box center [123, 363] width 97 height 15
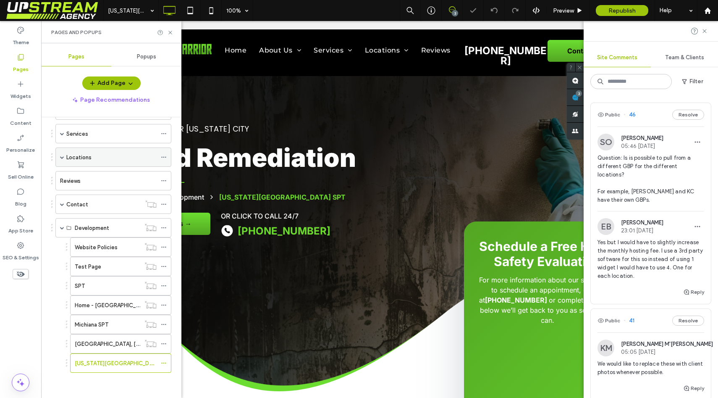
click at [61, 158] on span at bounding box center [62, 157] width 4 height 4
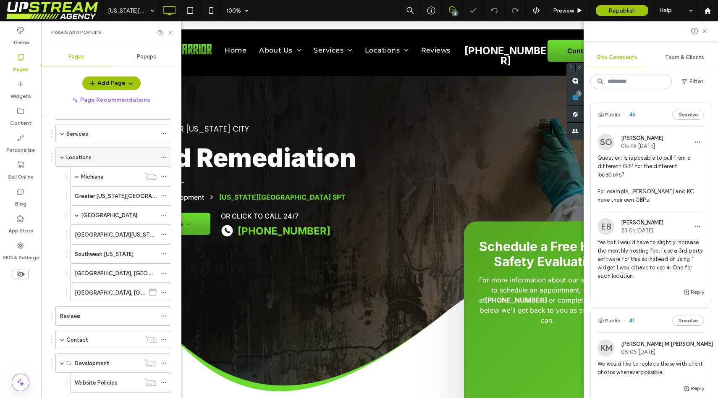
click at [61, 158] on span at bounding box center [62, 157] width 4 height 4
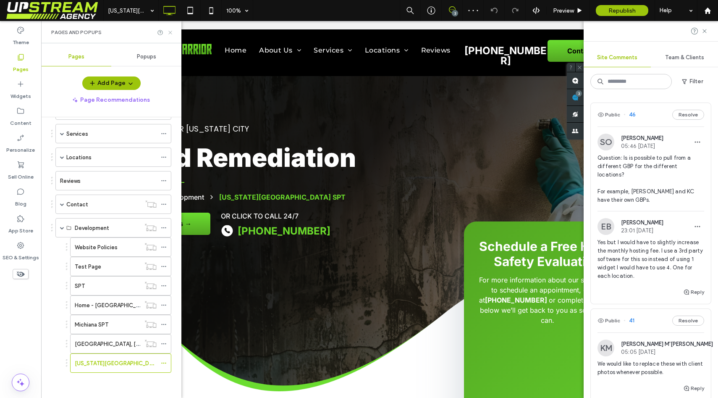
click at [171, 29] on icon at bounding box center [170, 32] width 6 height 6
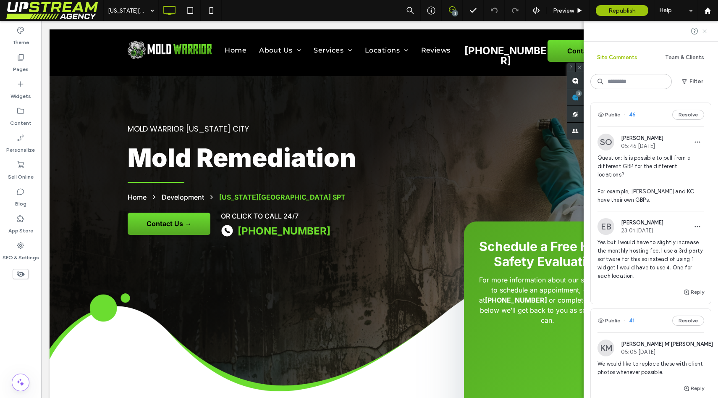
click at [705, 29] on icon at bounding box center [704, 31] width 7 height 7
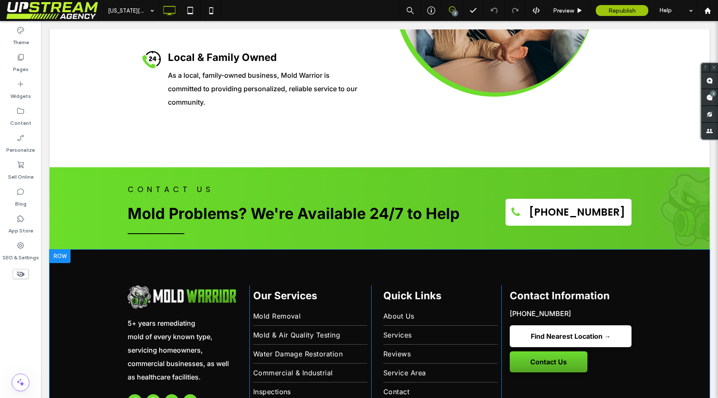
scroll to position [2293, 0]
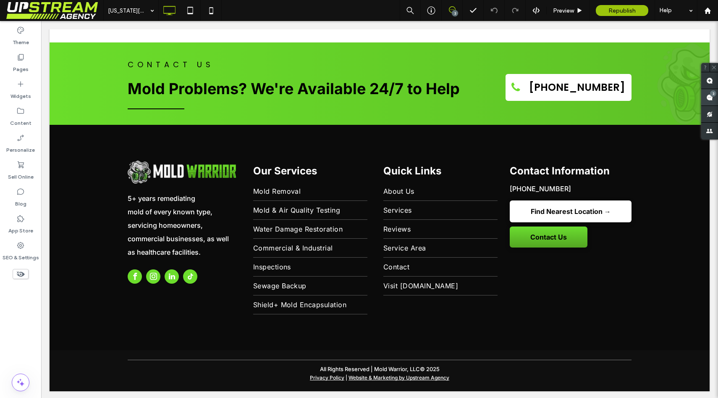
click at [711, 97] on span at bounding box center [709, 97] width 17 height 16
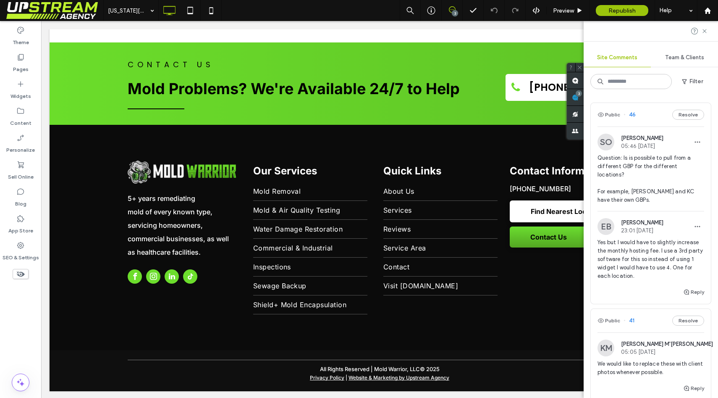
click at [708, 28] on div at bounding box center [651, 31] width 134 height 20
click at [704, 31] on use at bounding box center [705, 31] width 4 height 4
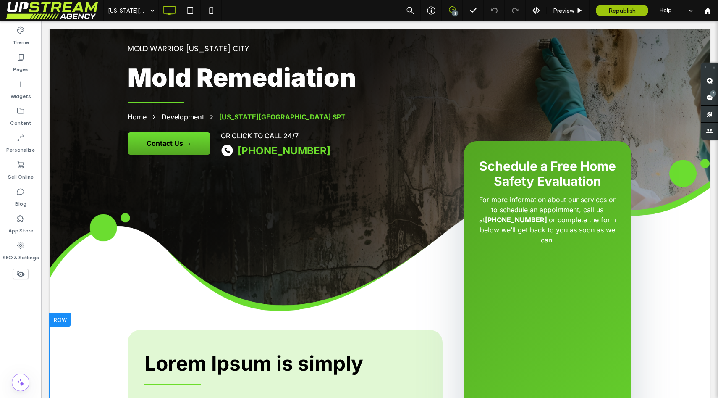
scroll to position [0, 0]
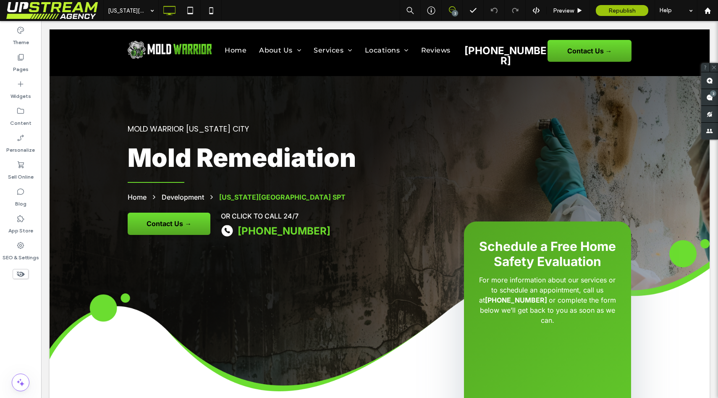
click at [18, 13] on span at bounding box center [54, 10] width 97 height 17
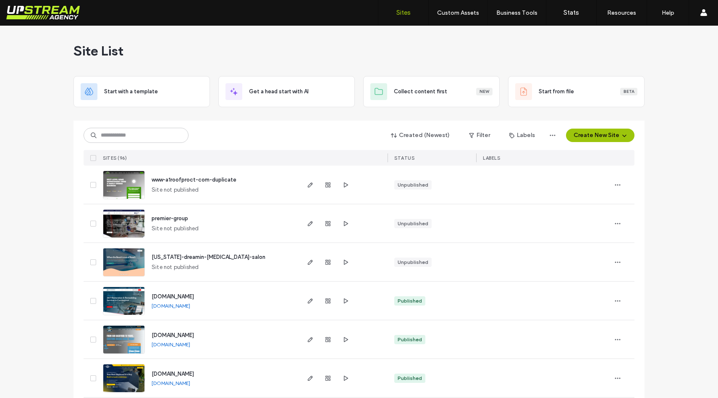
click at [174, 45] on div "Site List" at bounding box center [358, 51] width 571 height 50
click at [145, 34] on div "Site List" at bounding box center [358, 51] width 571 height 50
